Goal: Task Accomplishment & Management: Complete application form

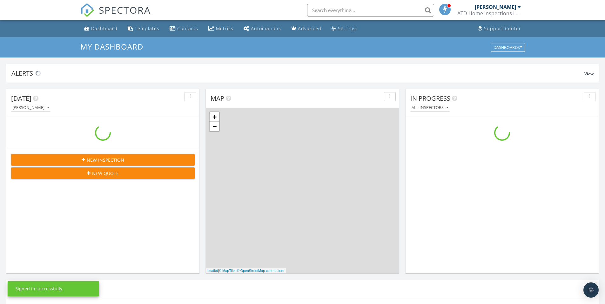
scroll to position [588, 615]
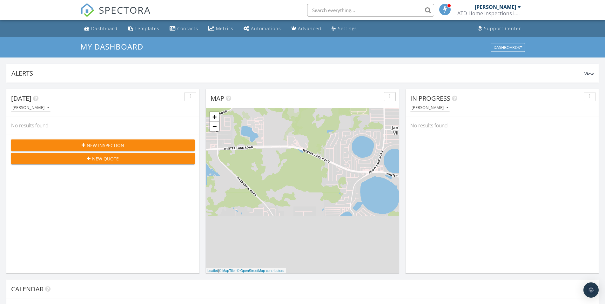
click at [157, 145] on div "New Inspection" at bounding box center [102, 145] width 173 height 7
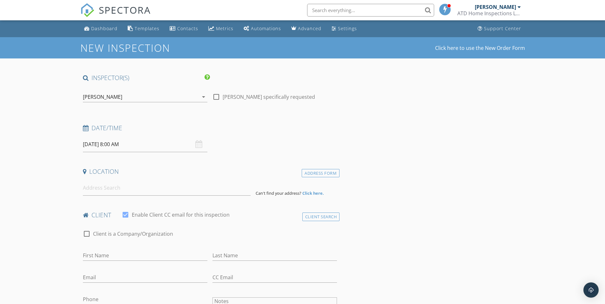
click at [95, 144] on input "[DATE] 8:00 AM" at bounding box center [145, 145] width 124 height 16
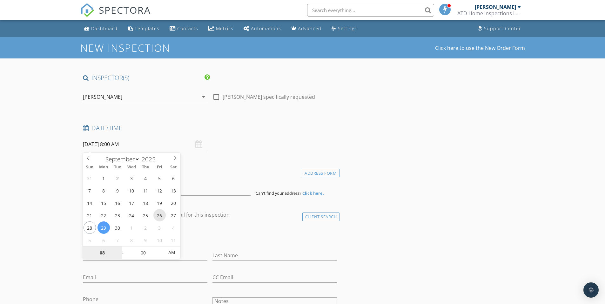
type input "09/26/2025 8:00 AM"
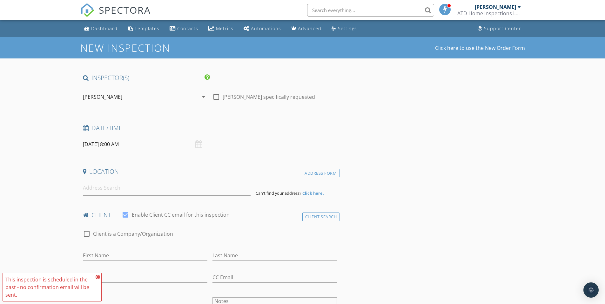
click at [97, 278] on icon at bounding box center [98, 276] width 4 height 5
click at [120, 188] on input at bounding box center [167, 188] width 168 height 16
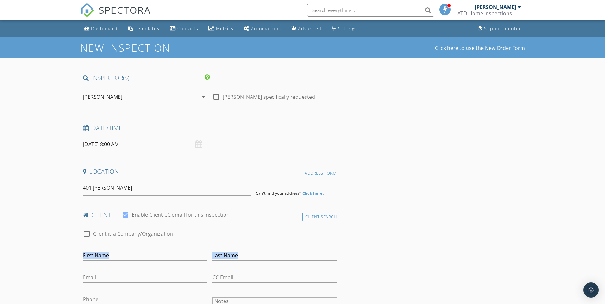
drag, startPoint x: 374, startPoint y: 246, endPoint x: 290, endPoint y: 236, distance: 84.7
click at [147, 193] on input "401 Durrell" at bounding box center [167, 188] width 168 height 16
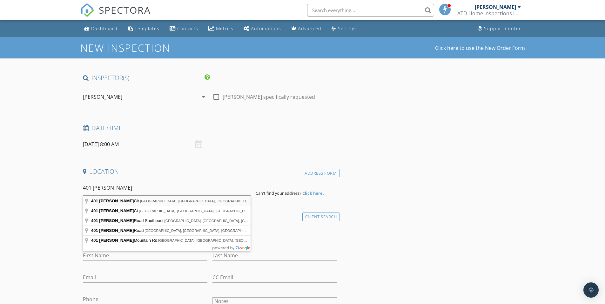
type input "401 Durrell Cir, Winter Haven, FL, USA"
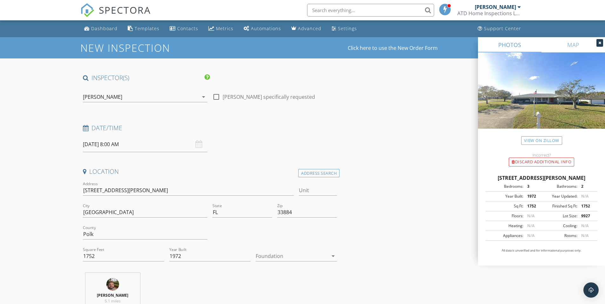
click at [597, 42] on div at bounding box center [599, 43] width 7 height 8
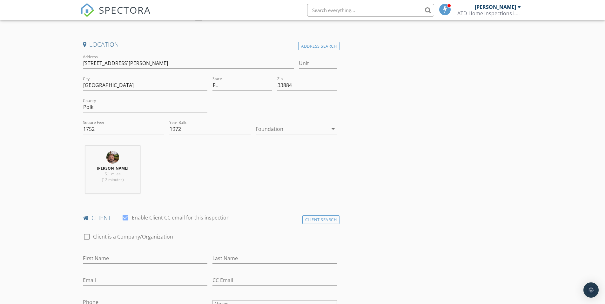
scroll to position [140, 0]
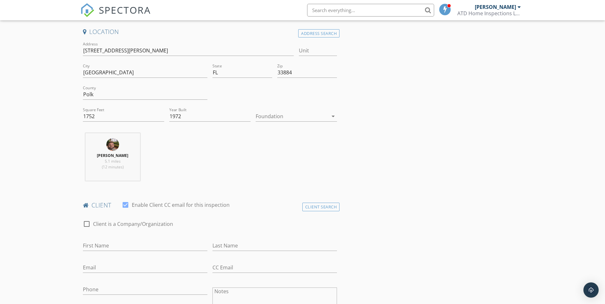
click at [334, 117] on icon "arrow_drop_down" at bounding box center [333, 116] width 8 height 8
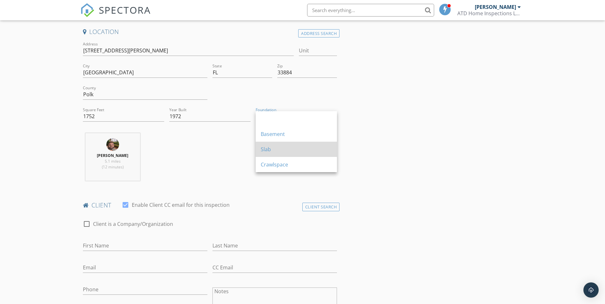
click at [289, 149] on div "Slab" at bounding box center [296, 149] width 71 height 8
click at [125, 205] on div at bounding box center [125, 204] width 11 height 11
checkbox input "false"
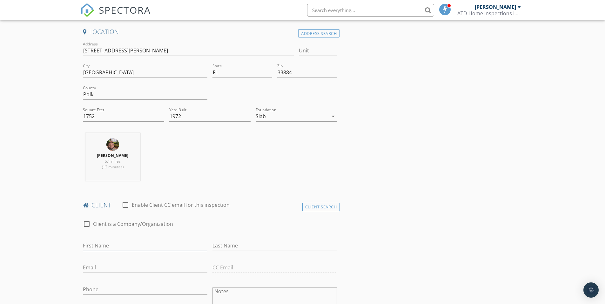
click at [95, 247] on input "First Name" at bounding box center [145, 245] width 124 height 10
type input "[PERSON_NAME]"
click at [222, 247] on input "Last Name" at bounding box center [274, 245] width 124 height 10
type input "[PERSON_NAME]"
click at [109, 268] on input "Email" at bounding box center [145, 267] width 124 height 10
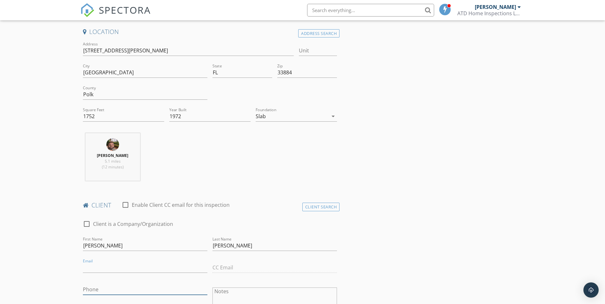
click at [107, 288] on input "Phone" at bounding box center [145, 289] width 124 height 10
click at [107, 288] on input "[PHONE_NUMBER]" at bounding box center [145, 291] width 124 height 10
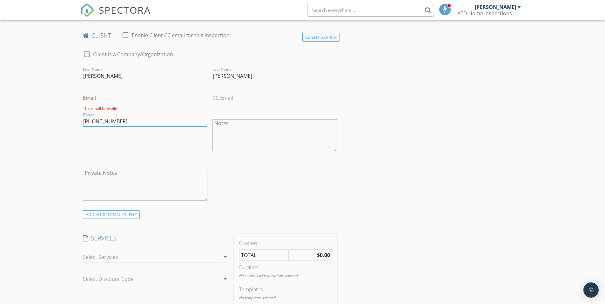
scroll to position [324, 0]
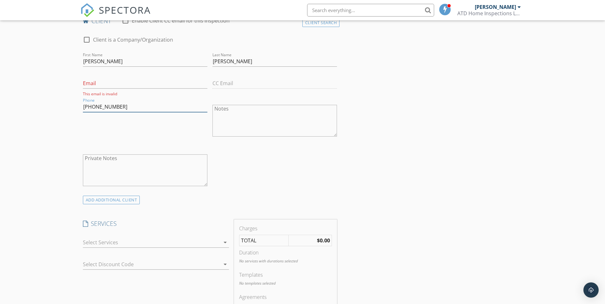
type input "[PHONE_NUMBER]"
click at [224, 245] on icon "arrow_drop_down" at bounding box center [225, 242] width 8 height 8
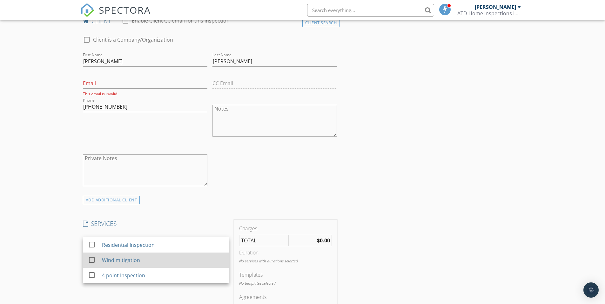
click at [91, 260] on div at bounding box center [91, 259] width 11 height 11
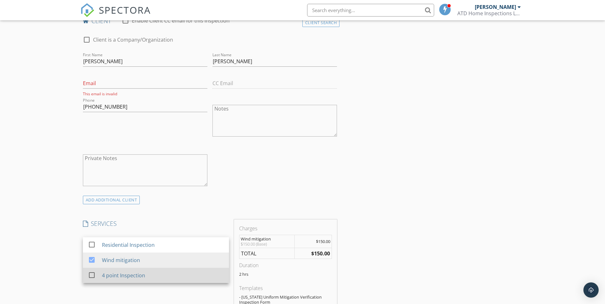
click at [89, 275] on div at bounding box center [91, 275] width 11 height 11
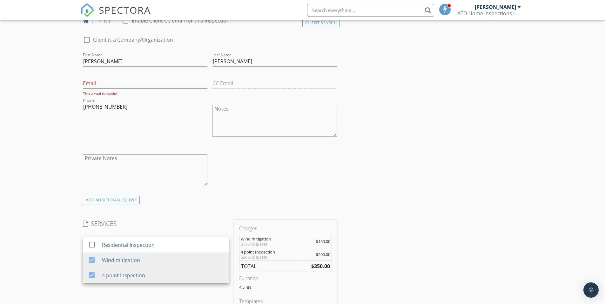
click at [56, 250] on div "New Inspection Click here to use the New Order Form INSPECTOR(S) check_box Chri…" at bounding box center [302, 276] width 605 height 1127
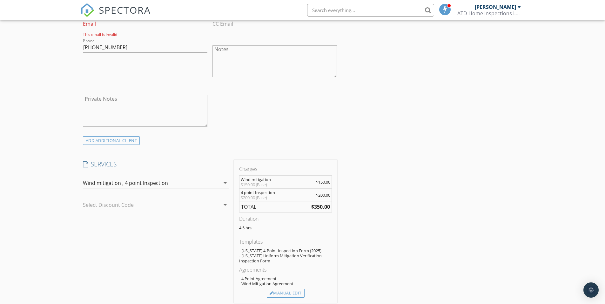
scroll to position [396, 0]
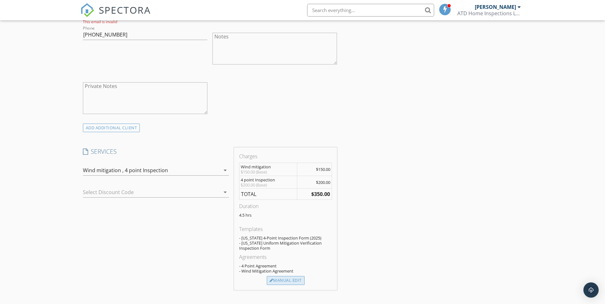
click at [283, 282] on div "Manual Edit" at bounding box center [286, 280] width 38 height 9
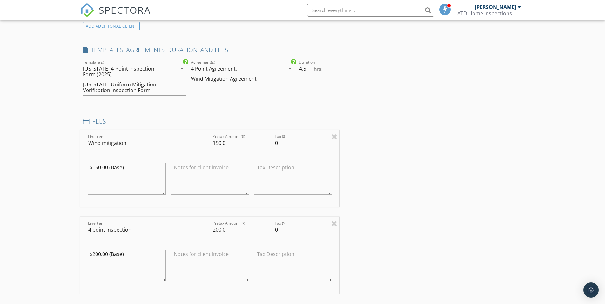
scroll to position [502, 0]
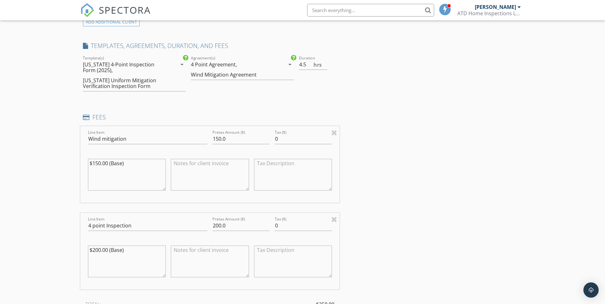
drag, startPoint x: 563, startPoint y: 261, endPoint x: 587, endPoint y: 277, distance: 29.8
click at [587, 277] on div "New Inspection Click here to use the New Order Form INSPECTOR(S) check_box Chri…" at bounding box center [302, 172] width 605 height 1272
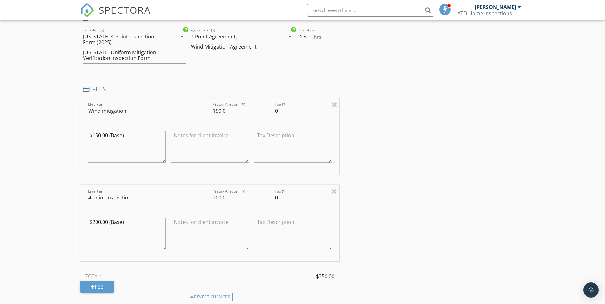
scroll to position [562, 0]
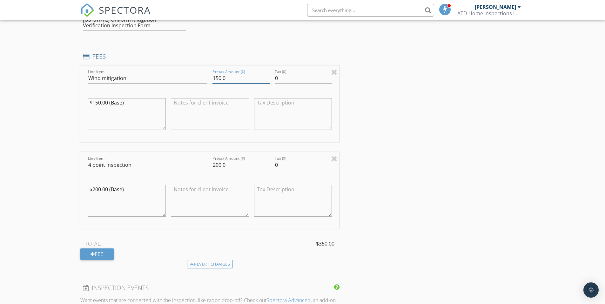
click at [217, 78] on input "150.0" at bounding box center [240, 78] width 57 height 10
type input "100.0"
click at [216, 166] on input "200.0" at bounding box center [240, 165] width 57 height 10
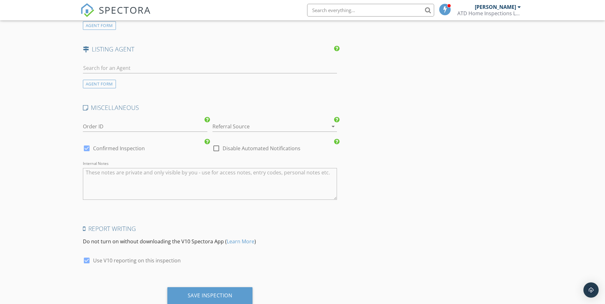
scroll to position [1005, 0]
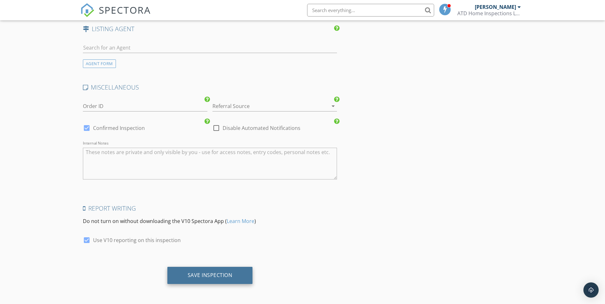
type input "100.0"
click at [227, 278] on div "Save Inspection" at bounding box center [210, 275] width 45 height 6
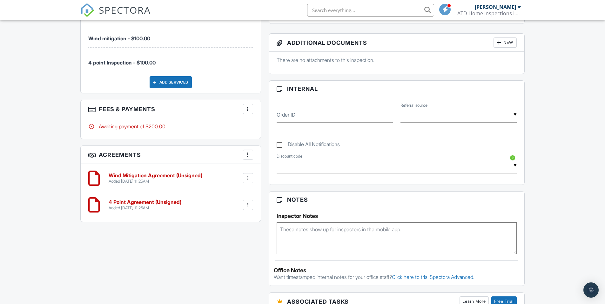
scroll to position [301, 0]
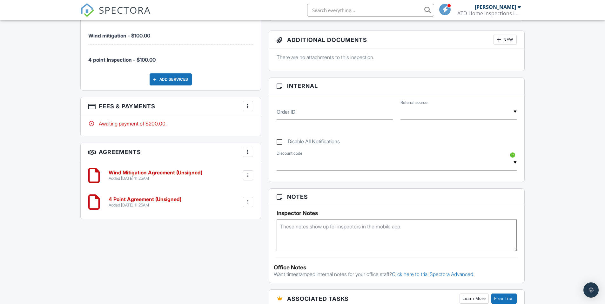
click at [248, 175] on div at bounding box center [248, 175] width 6 height 6
click at [232, 191] on li "Edit" at bounding box center [231, 193] width 36 height 16
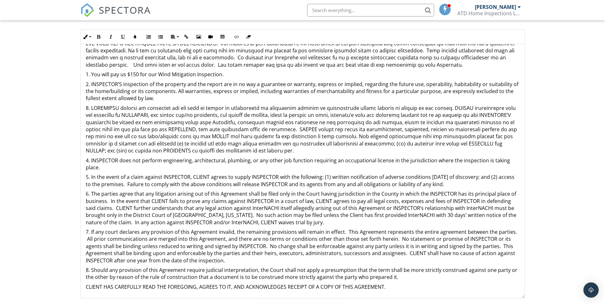
scroll to position [78, 0]
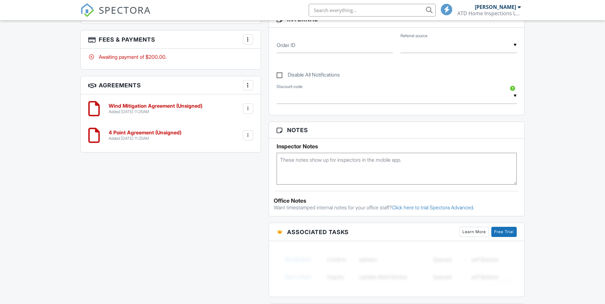
scroll to position [329, 0]
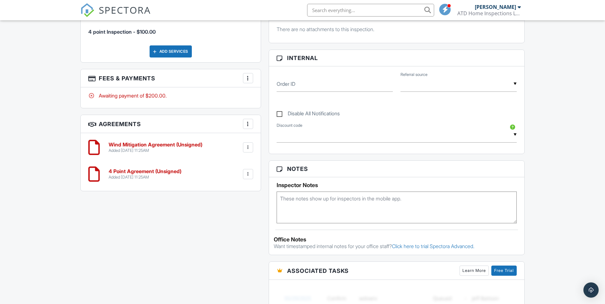
click at [246, 124] on div at bounding box center [248, 124] width 6 height 6
click at [226, 125] on h3 "Agreements More Add Agreement Edit Agreement Templates" at bounding box center [171, 124] width 180 height 18
click at [241, 133] on div "Wind Mitigation Agreement (Unsigned) Added 09/28/2025 11:25AM Edit File Delete …" at bounding box center [171, 162] width 180 height 58
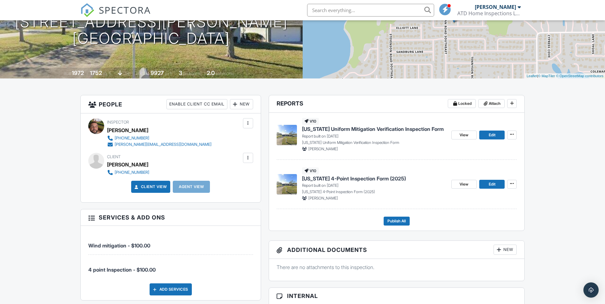
scroll to position [90, 0]
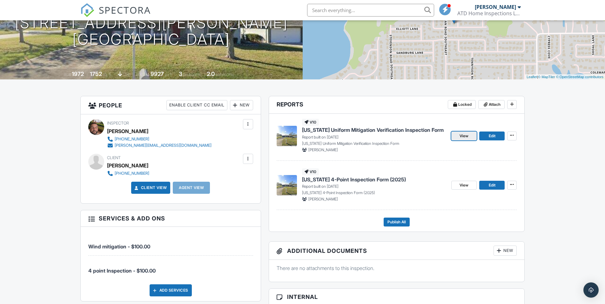
click at [469, 136] on link "View" at bounding box center [463, 135] width 25 height 9
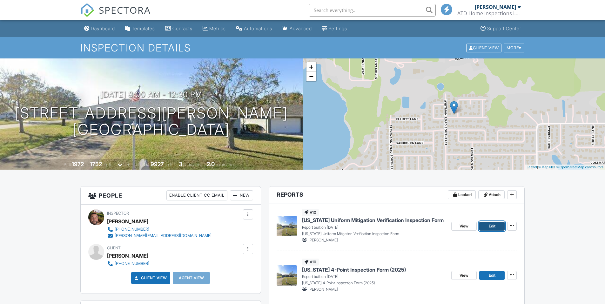
click at [495, 223] on span "Edit" at bounding box center [492, 226] width 7 height 6
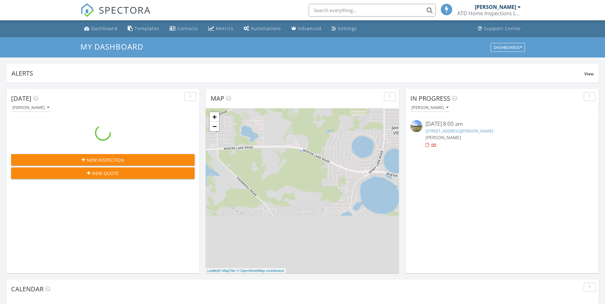
scroll to position [588, 615]
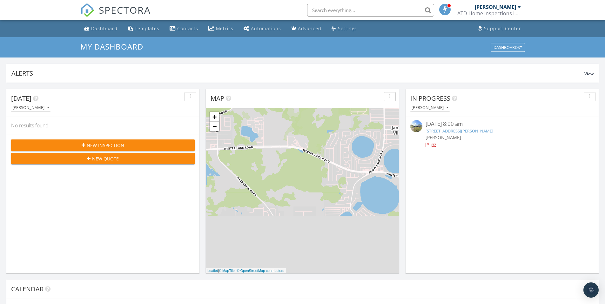
click at [445, 131] on link "[STREET_ADDRESS][PERSON_NAME]" at bounding box center [459, 131] width 68 height 6
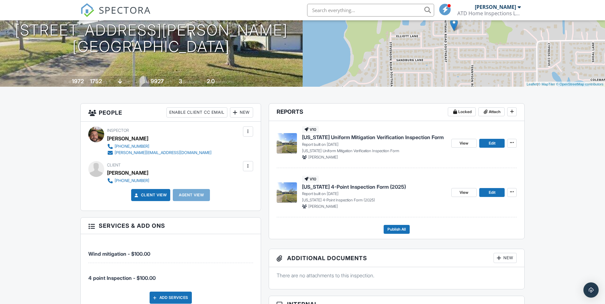
scroll to position [99, 0]
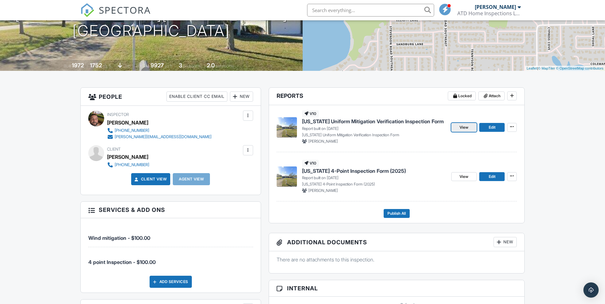
click at [459, 131] on link "View" at bounding box center [463, 127] width 25 height 9
click at [490, 178] on span "Edit" at bounding box center [492, 176] width 7 height 6
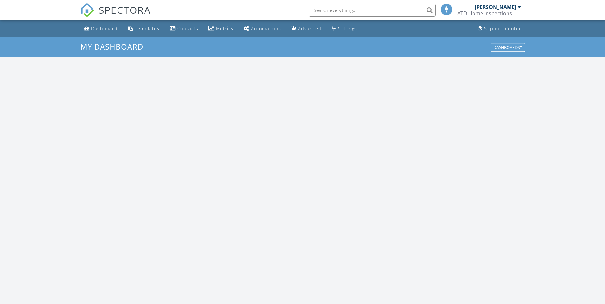
scroll to position [588, 615]
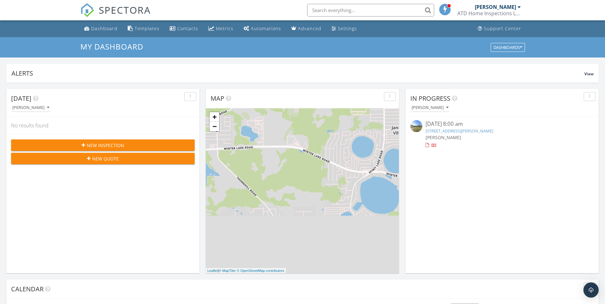
click at [452, 125] on div "[DATE] 8:00 am" at bounding box center [501, 124] width 153 height 8
